Goal: Task Accomplishment & Management: Complete application form

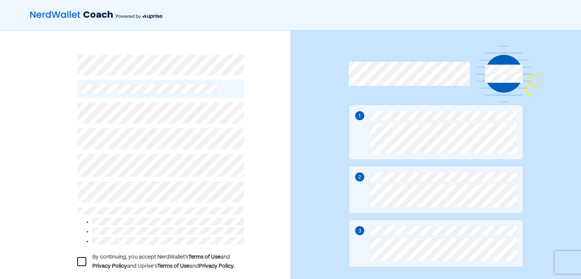
scroll to position [42, 0]
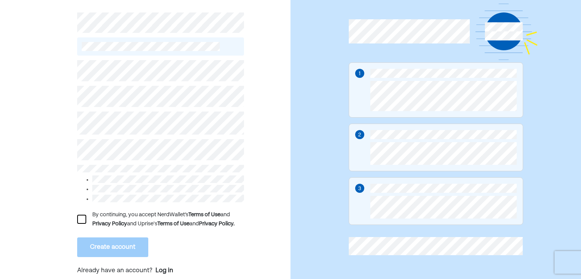
click at [83, 220] on div at bounding box center [81, 219] width 9 height 9
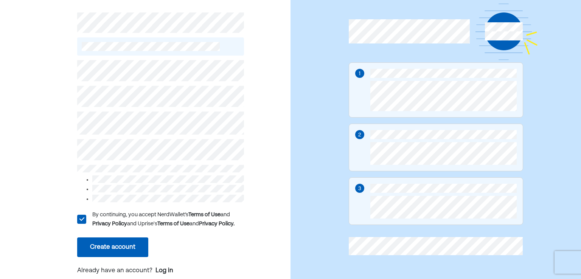
click at [95, 245] on button "Create account" at bounding box center [112, 248] width 71 height 20
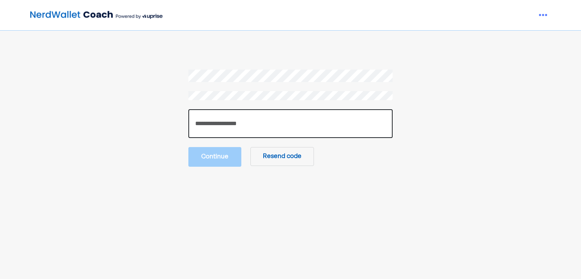
click at [303, 124] on input "number" at bounding box center [291, 123] width 204 height 29
type input "******"
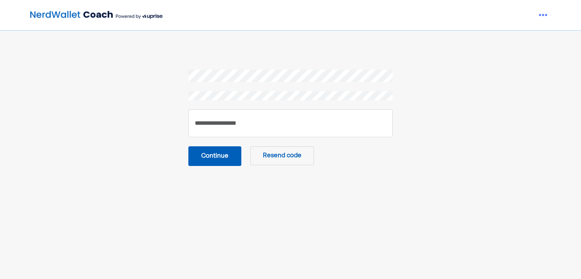
click at [225, 161] on button "Continue" at bounding box center [215, 157] width 53 height 20
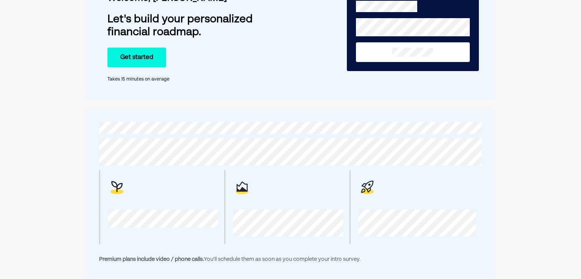
scroll to position [64, 0]
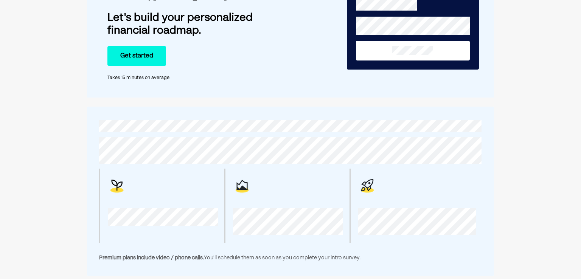
click at [146, 59] on button "Get started" at bounding box center [137, 56] width 59 height 20
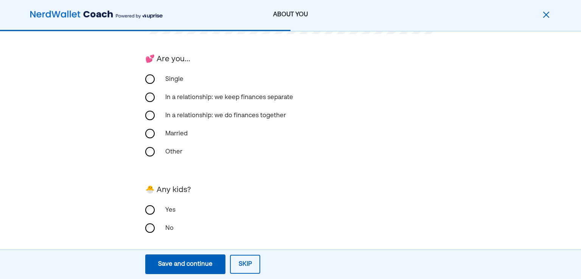
scroll to position [183, 0]
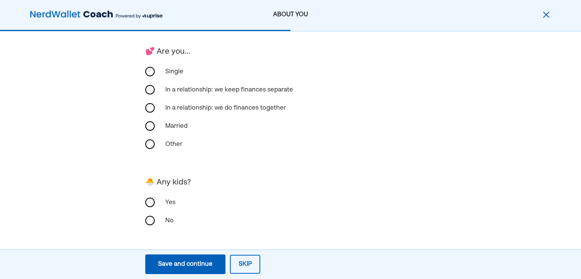
click at [202, 268] on div "Save and continue" at bounding box center [185, 264] width 55 height 9
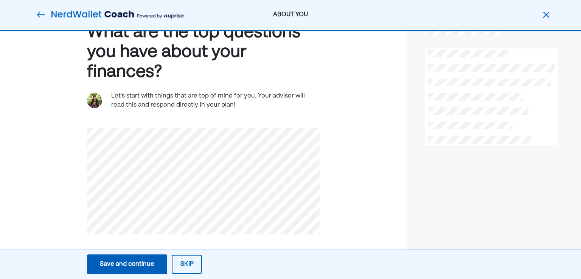
scroll to position [33, 0]
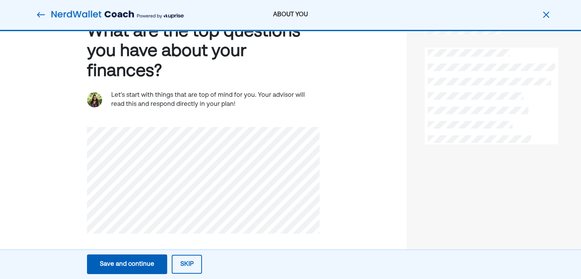
click at [156, 264] on button "Save and continue Save Save and continue" at bounding box center [127, 265] width 80 height 20
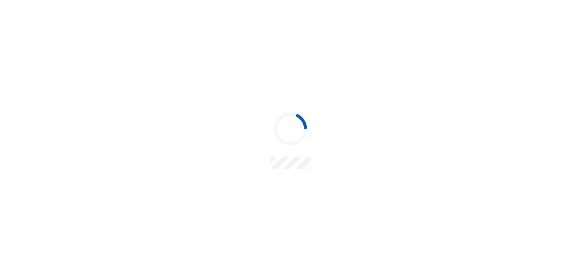
scroll to position [0, 0]
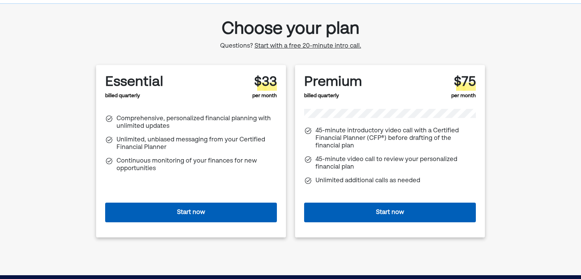
scroll to position [27, 0]
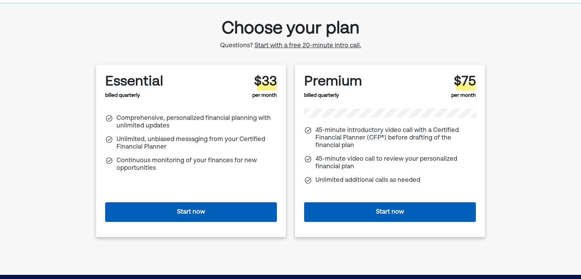
click at [190, 211] on button "Start now" at bounding box center [191, 213] width 172 height 20
